Goal: Understand process/instructions: Learn about a topic

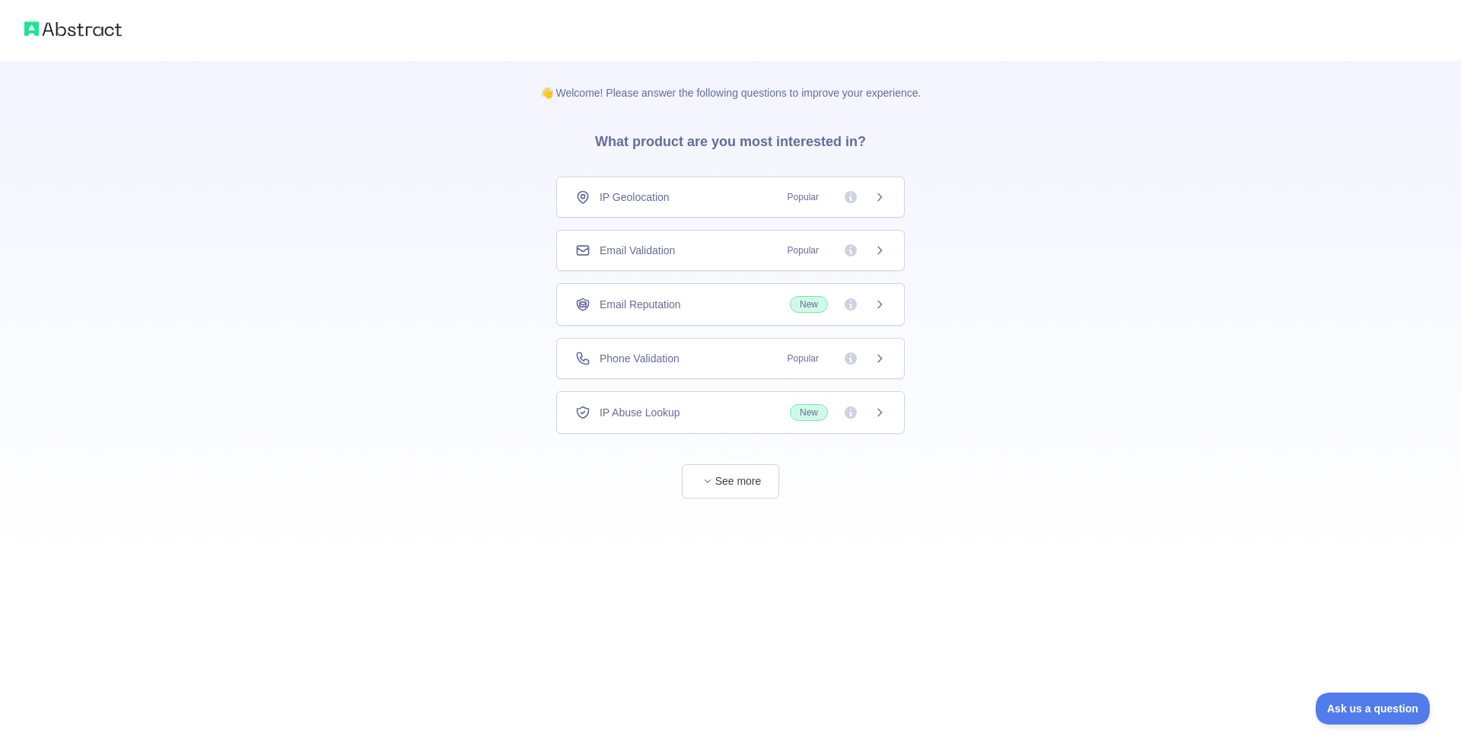
click at [729, 188] on div "IP Geolocation Popular" at bounding box center [730, 196] width 348 height 41
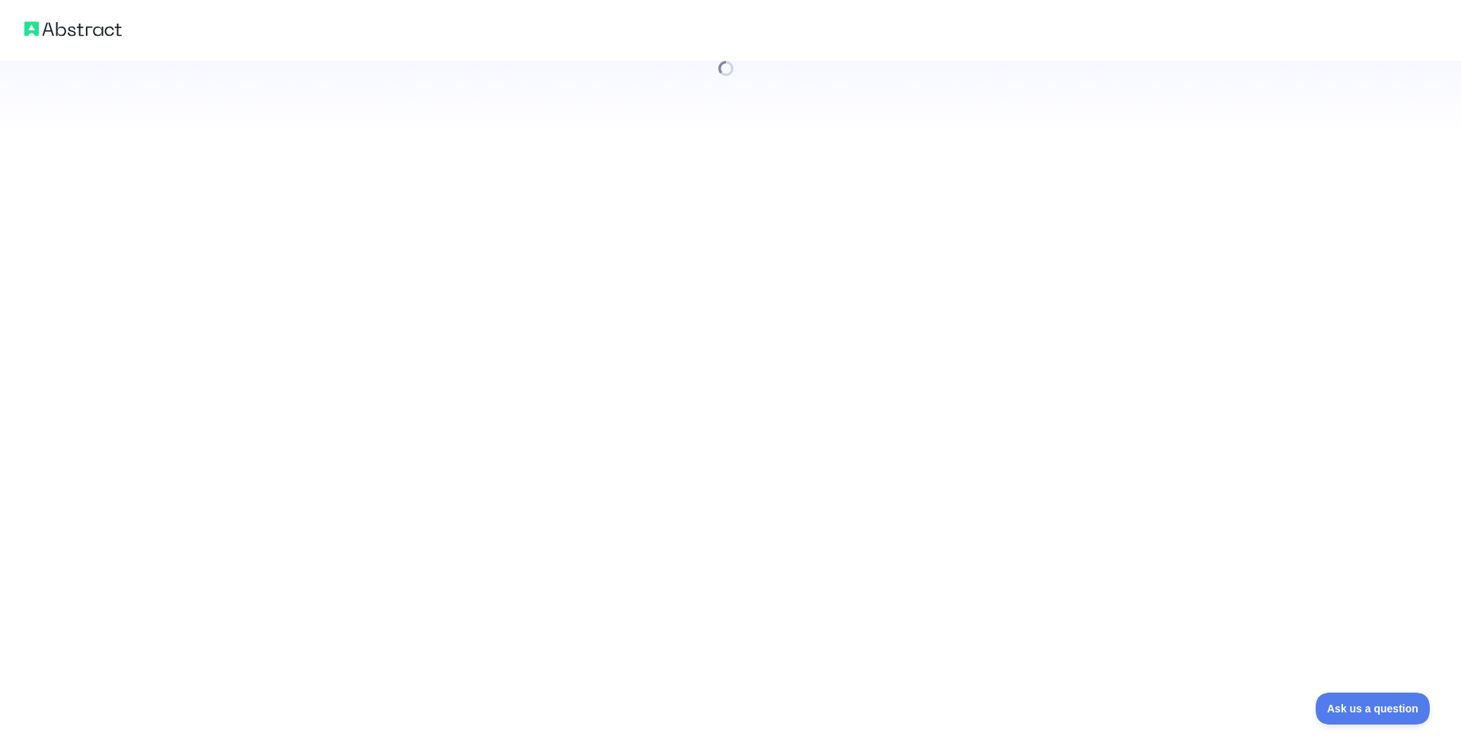
click at [741, 472] on div at bounding box center [730, 377] width 1461 height 755
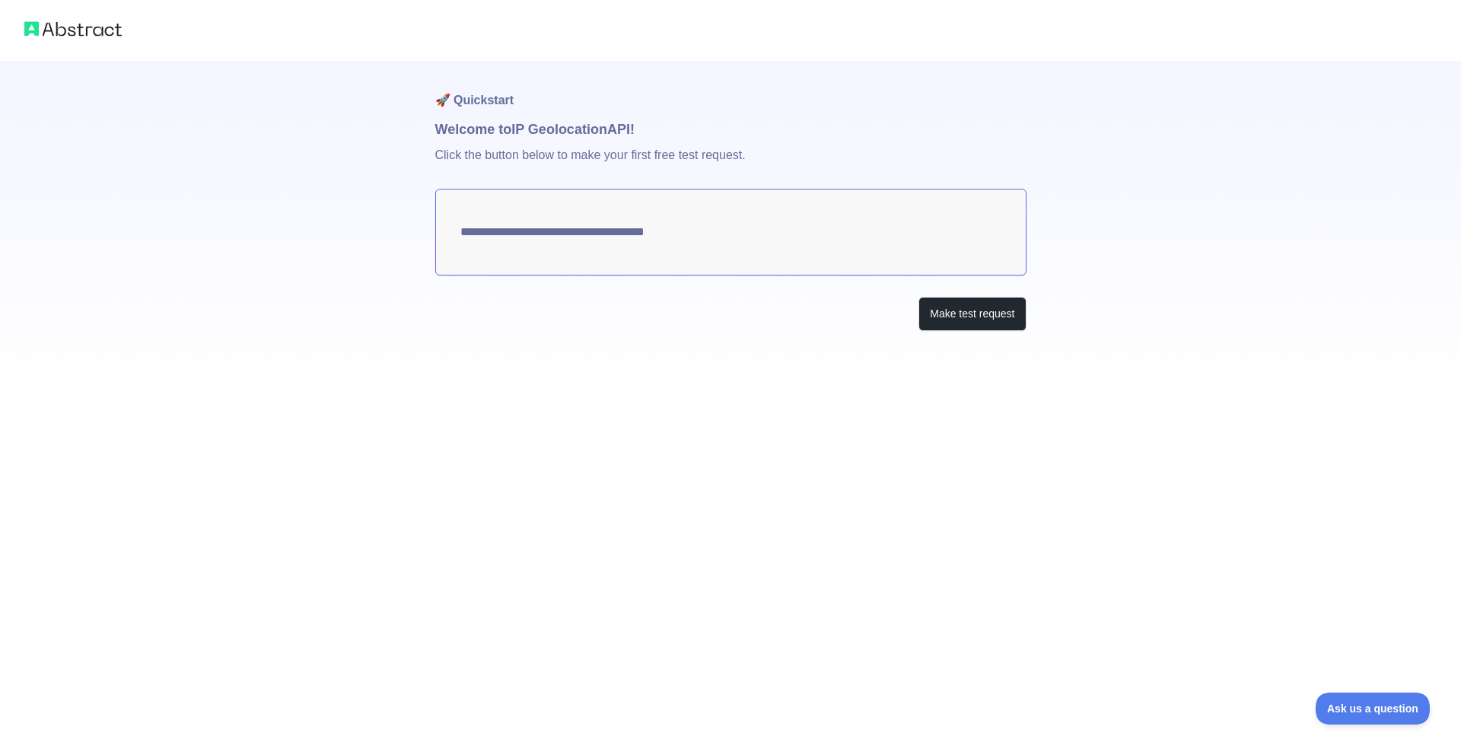
type textarea "**********"
click at [953, 316] on button "Make test request" at bounding box center [971, 314] width 107 height 34
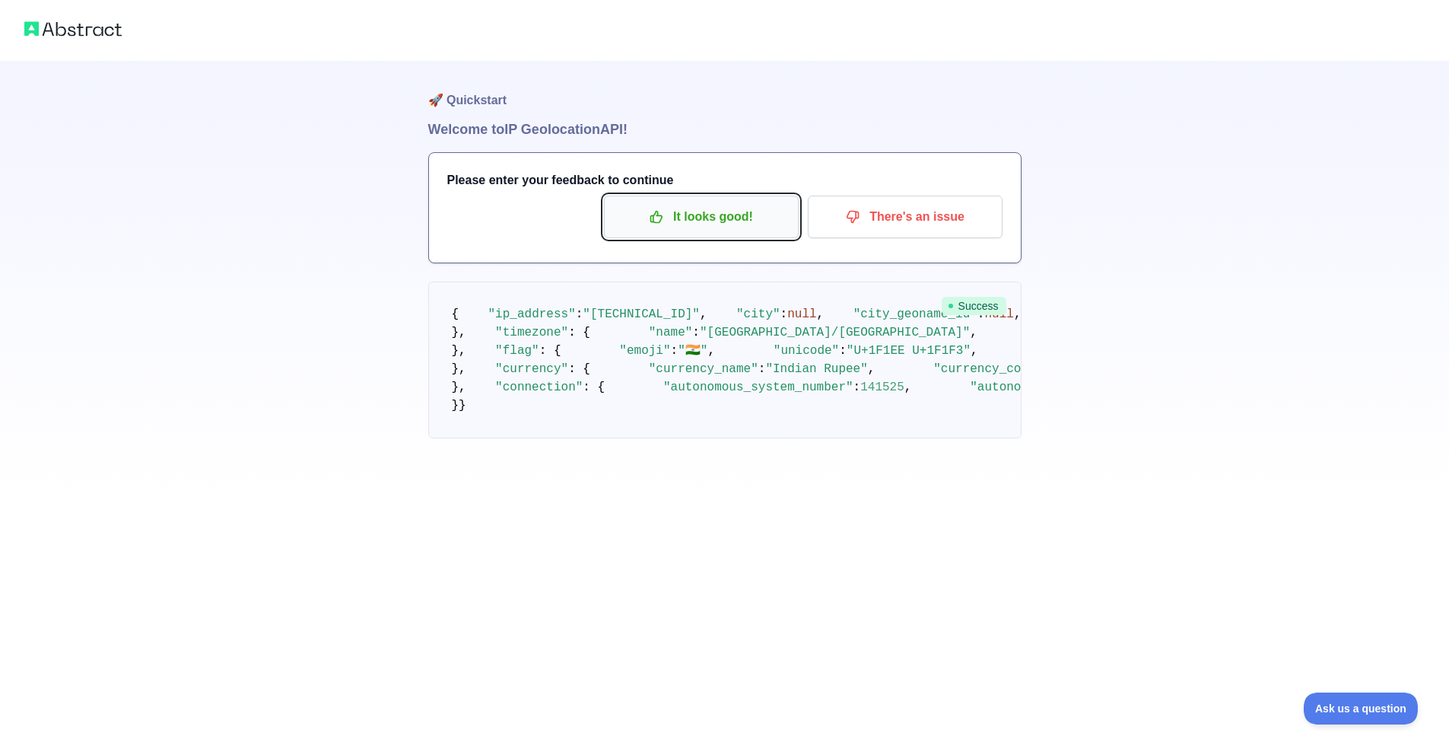
click at [768, 212] on p "It looks good!" at bounding box center [701, 217] width 172 height 26
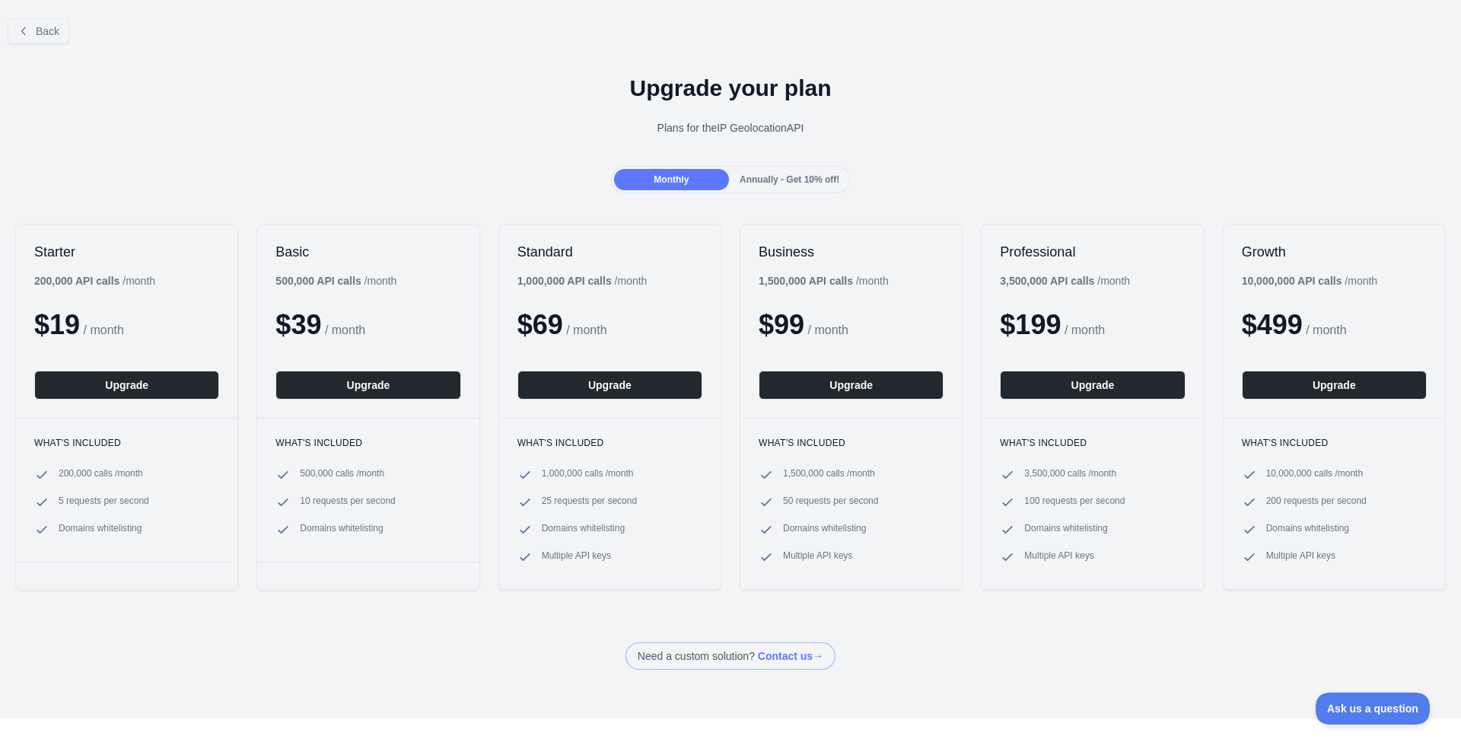
click at [800, 185] on div "Annually - Get 10% off!" at bounding box center [789, 179] width 115 height 21
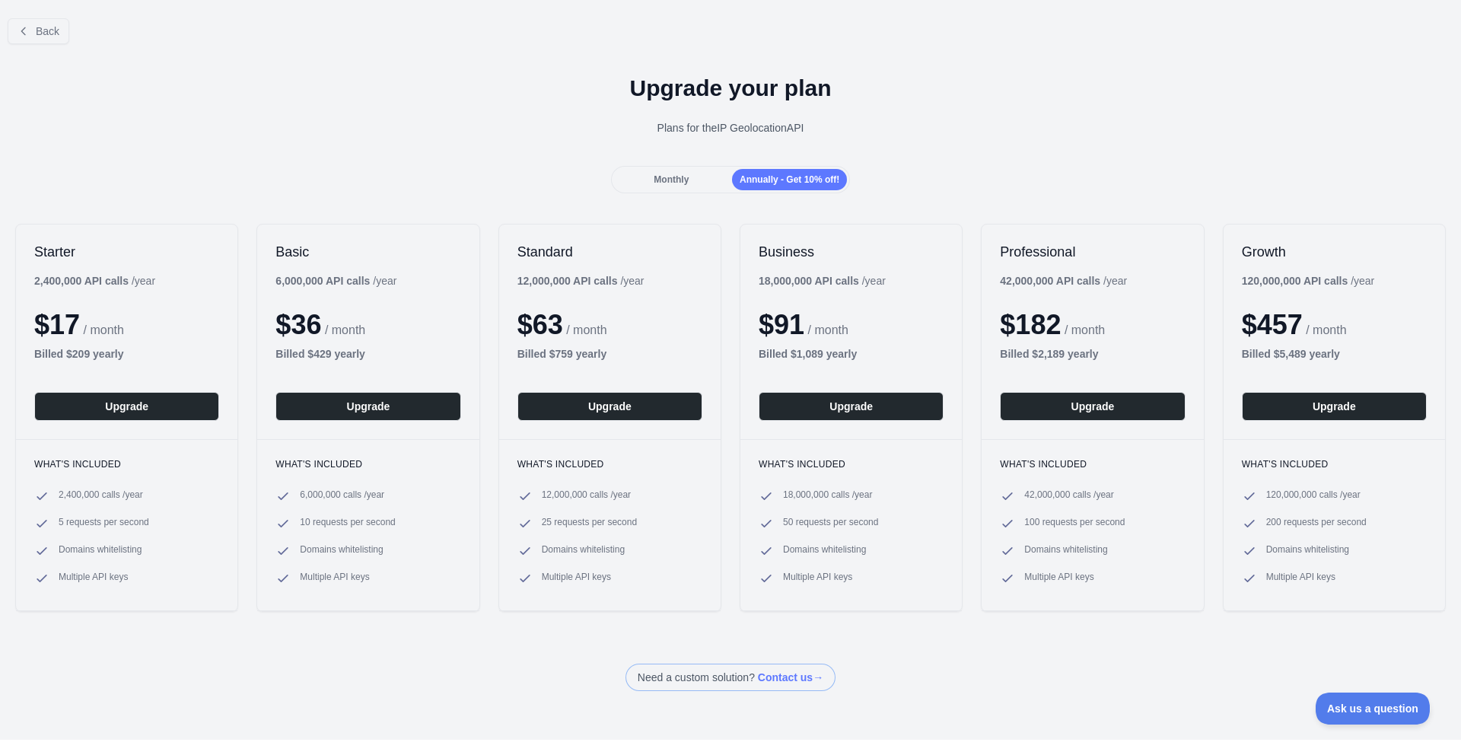
click at [661, 186] on div "Monthly" at bounding box center [671, 179] width 115 height 21
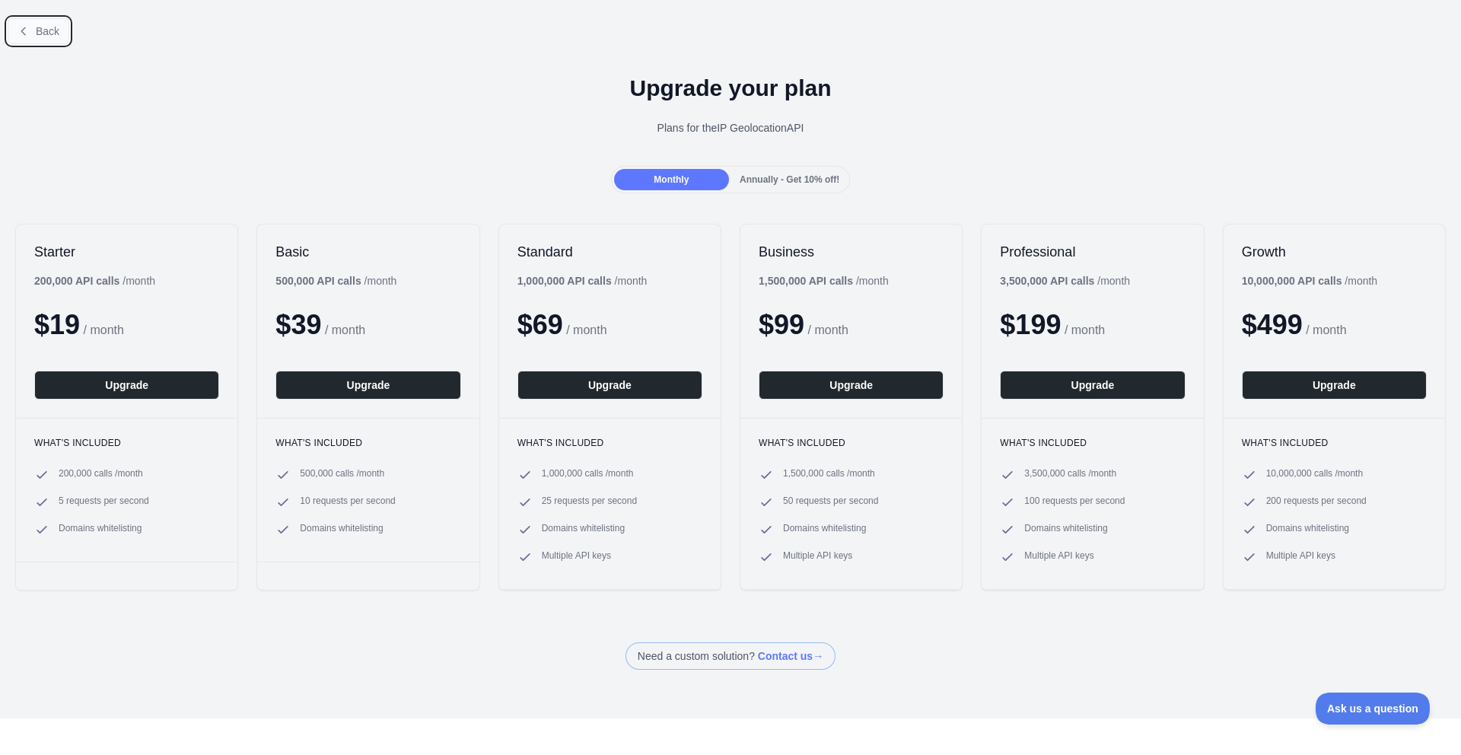
click at [38, 22] on button "Back" at bounding box center [39, 31] width 62 height 26
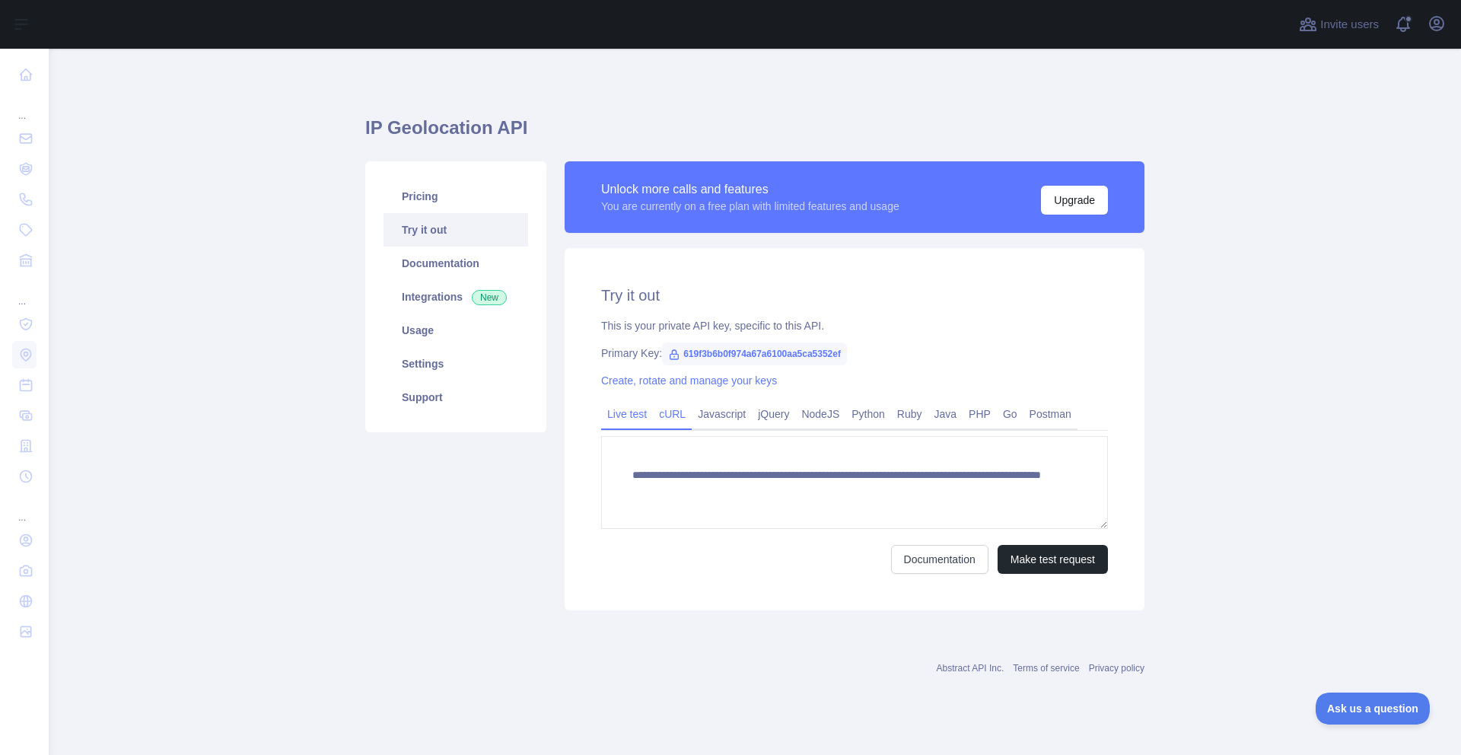
click at [679, 423] on link "cURL" at bounding box center [672, 414] width 39 height 24
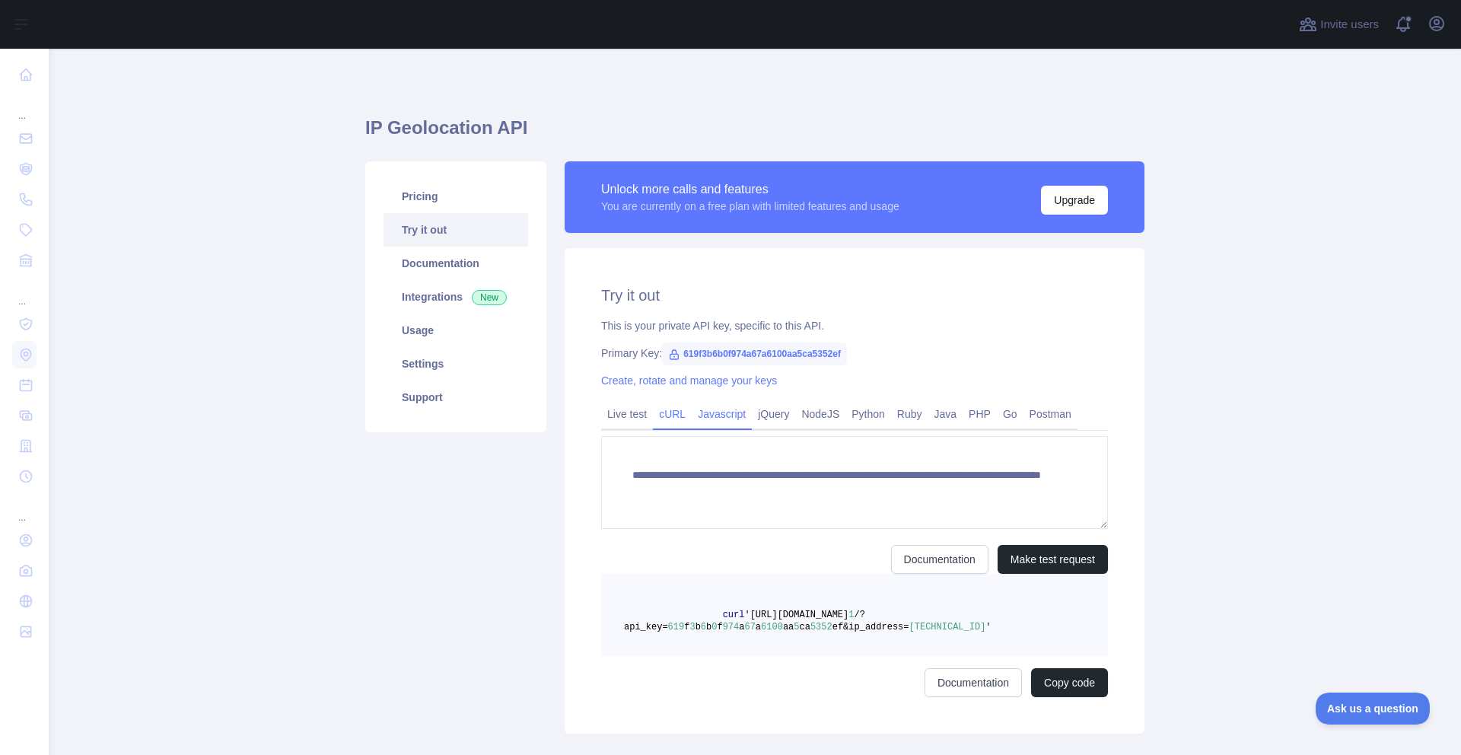
click at [751, 422] on link "Javascript" at bounding box center [721, 414] width 60 height 24
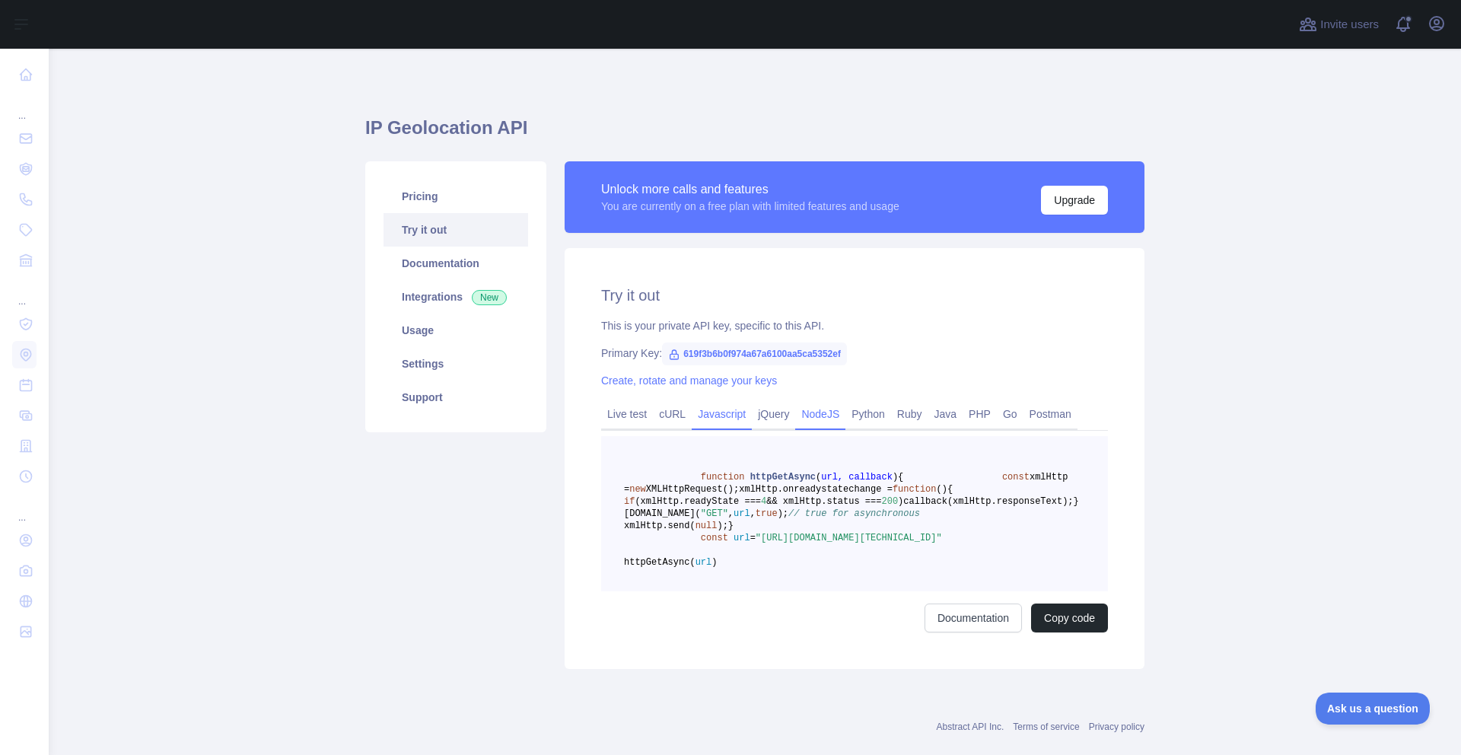
click at [807, 421] on link "NodeJS" at bounding box center [820, 414] width 50 height 24
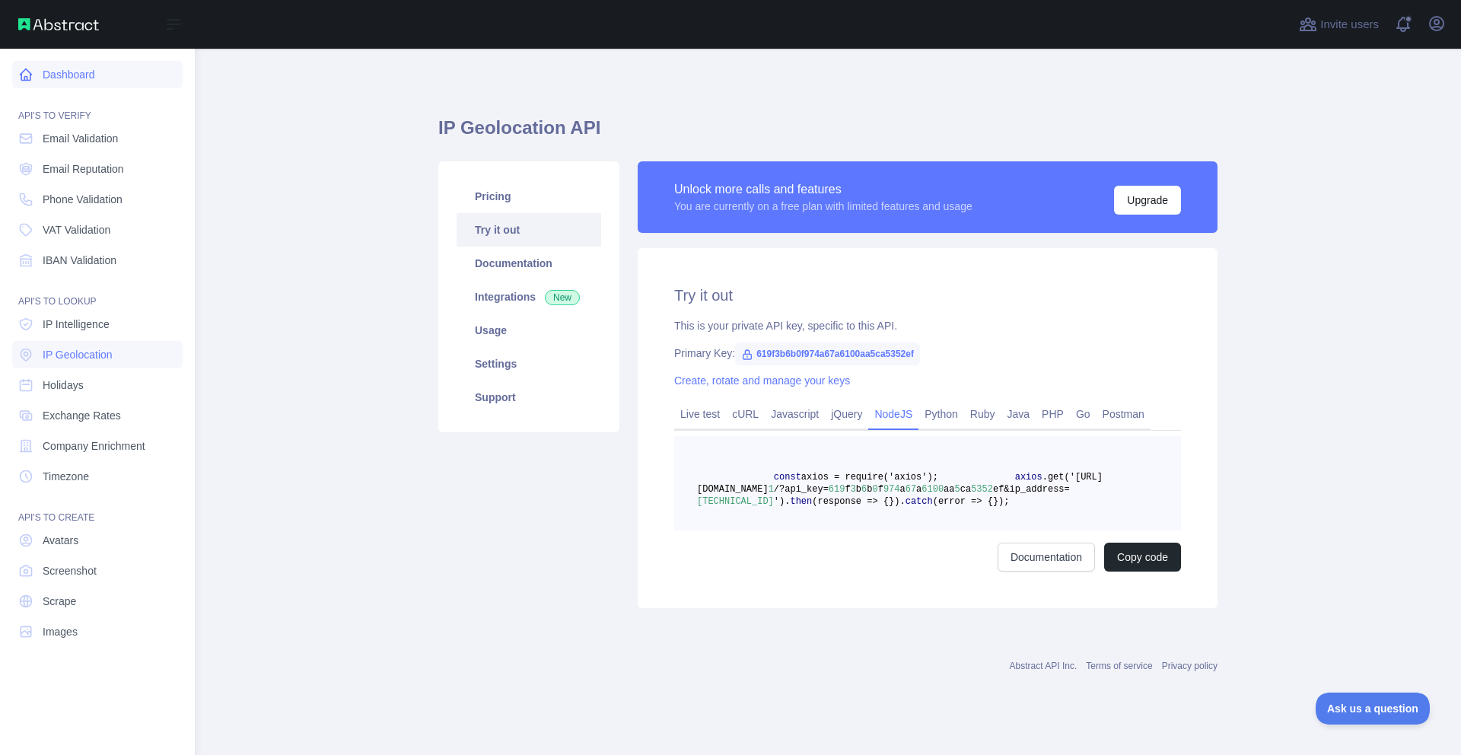
click at [91, 69] on link "Dashboard" at bounding box center [97, 74] width 170 height 27
